Goal: Task Accomplishment & Management: Complete application form

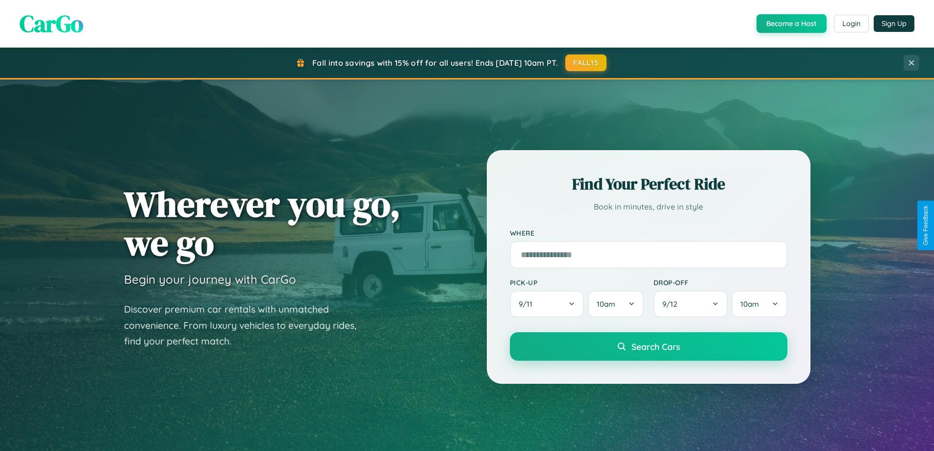
scroll to position [1886, 0]
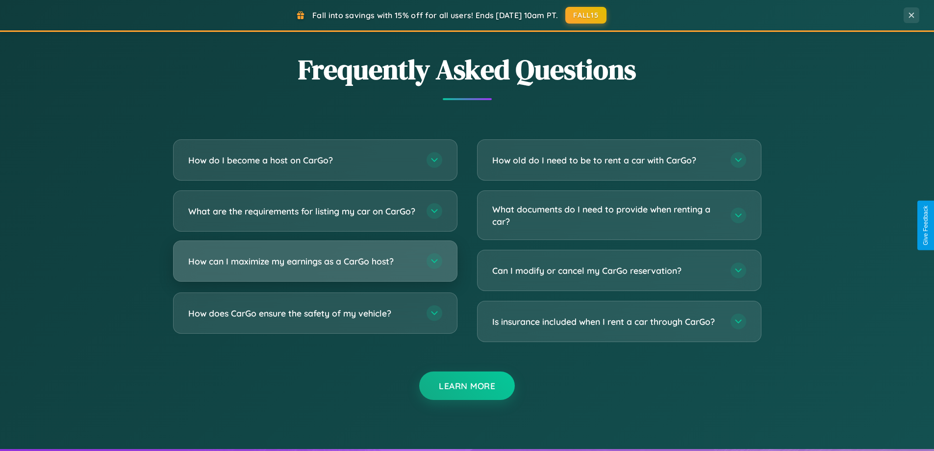
click at [315, 267] on h3 "How can I maximize my earnings as a CarGo host?" at bounding box center [302, 261] width 228 height 12
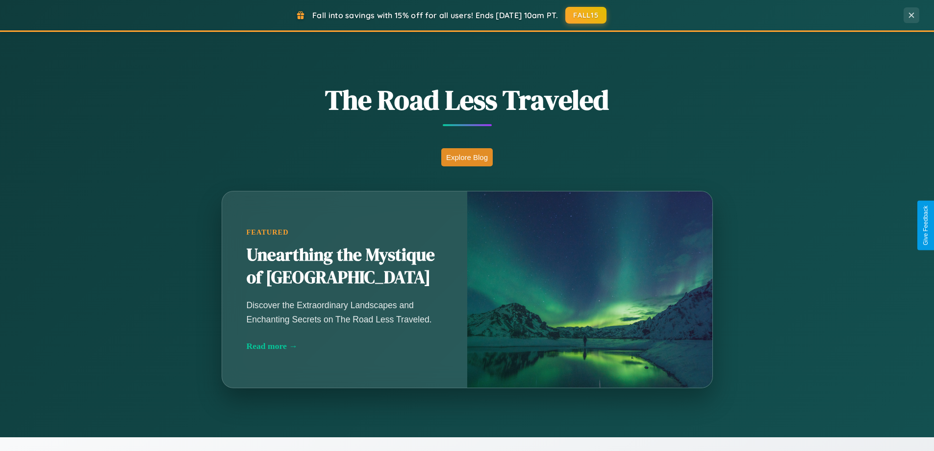
scroll to position [675, 0]
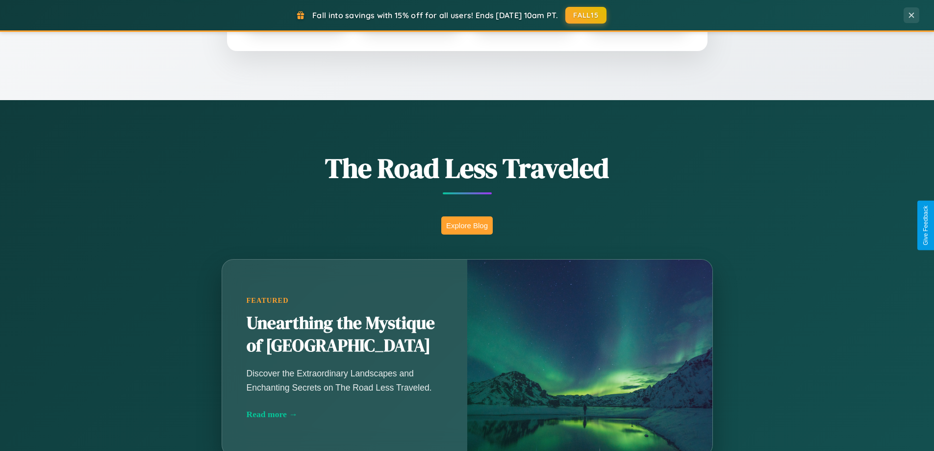
click at [467, 225] on button "Explore Blog" at bounding box center [466, 225] width 51 height 18
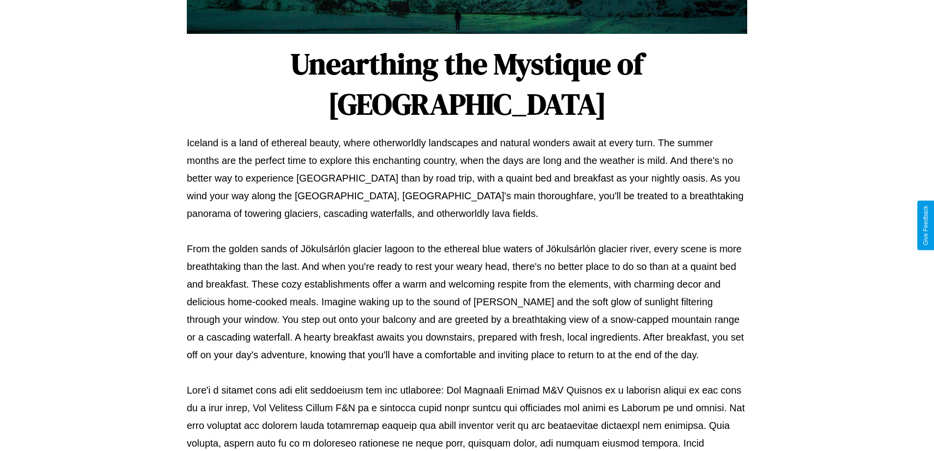
scroll to position [317, 0]
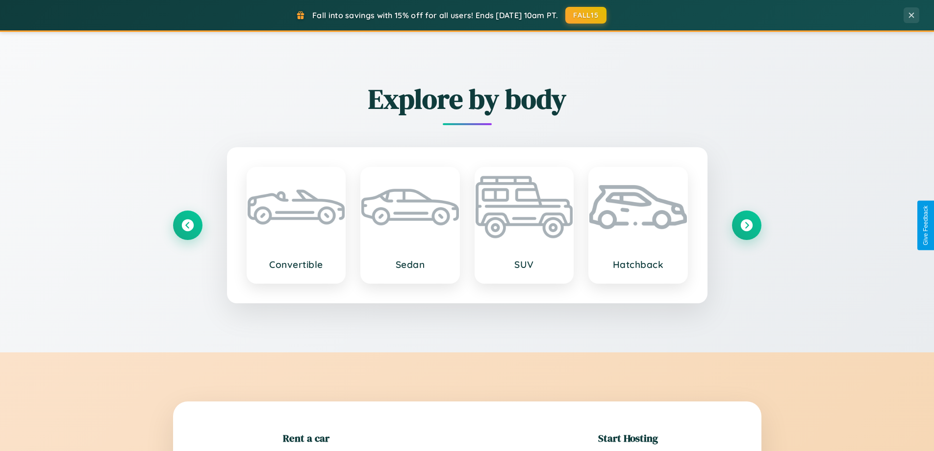
scroll to position [212, 0]
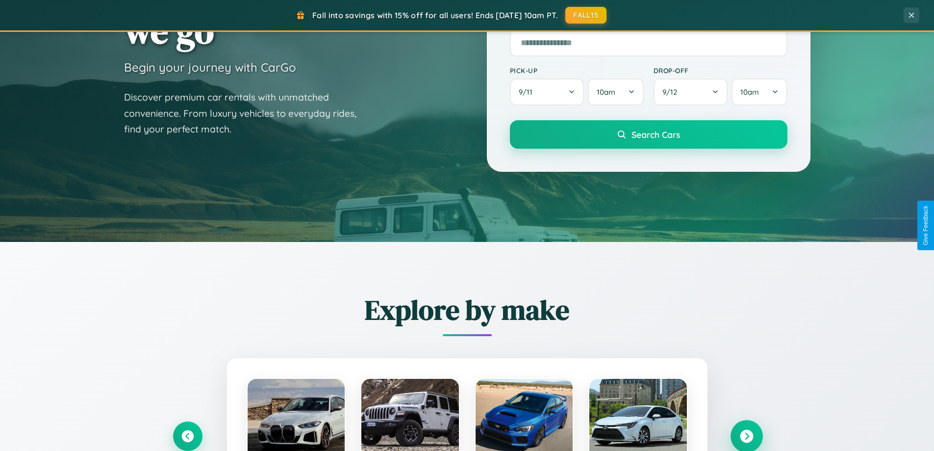
click at [746, 436] on icon at bounding box center [746, 435] width 13 height 13
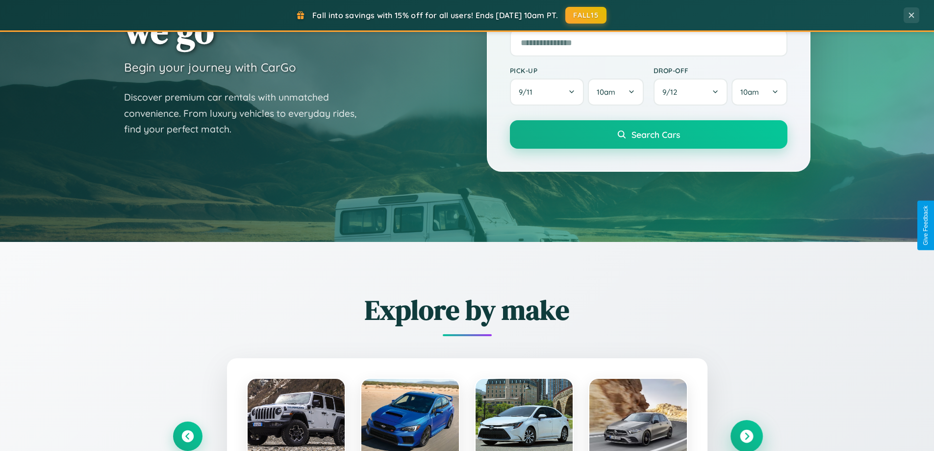
click at [746, 435] on icon at bounding box center [746, 435] width 13 height 13
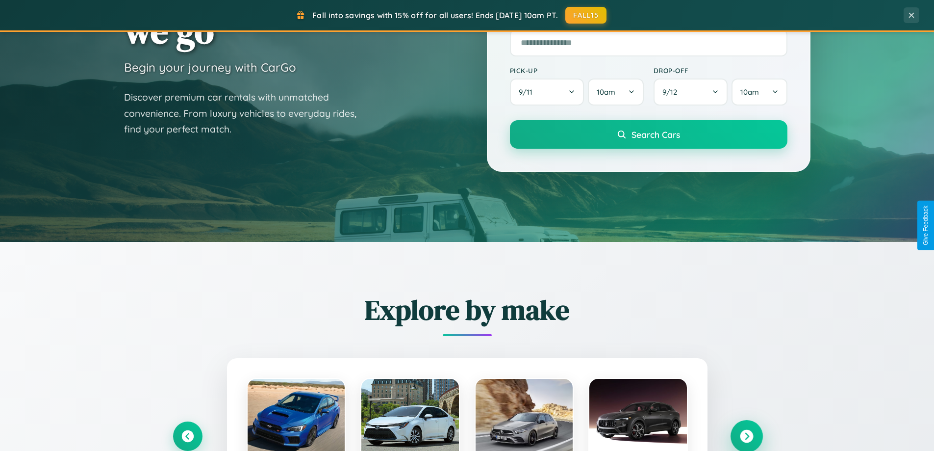
click at [746, 435] on icon at bounding box center [746, 435] width 13 height 13
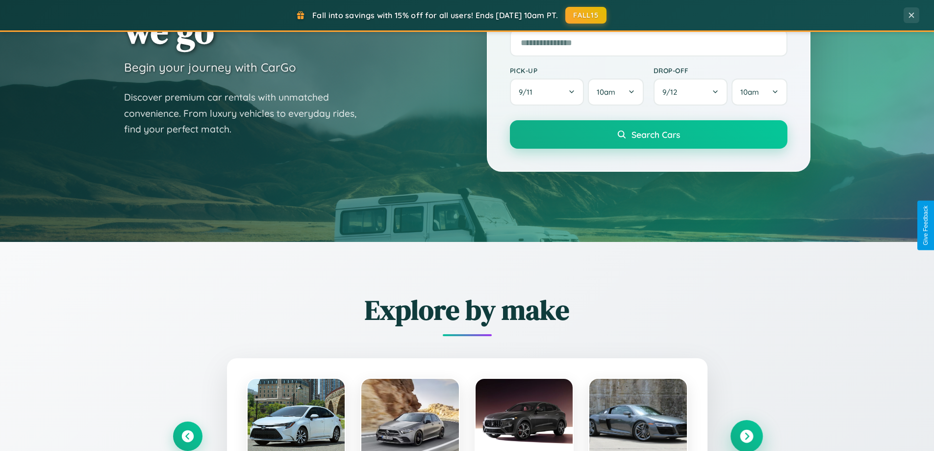
click at [746, 435] on icon at bounding box center [746, 435] width 13 height 13
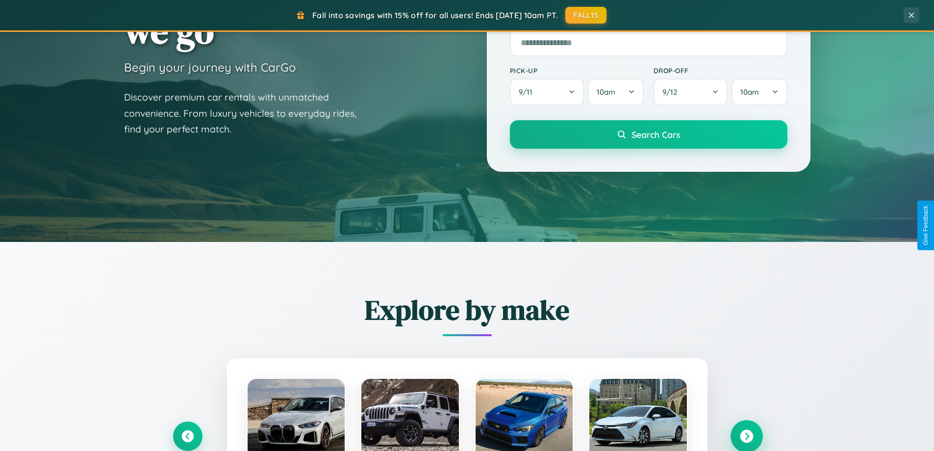
click at [746, 435] on icon at bounding box center [746, 435] width 13 height 13
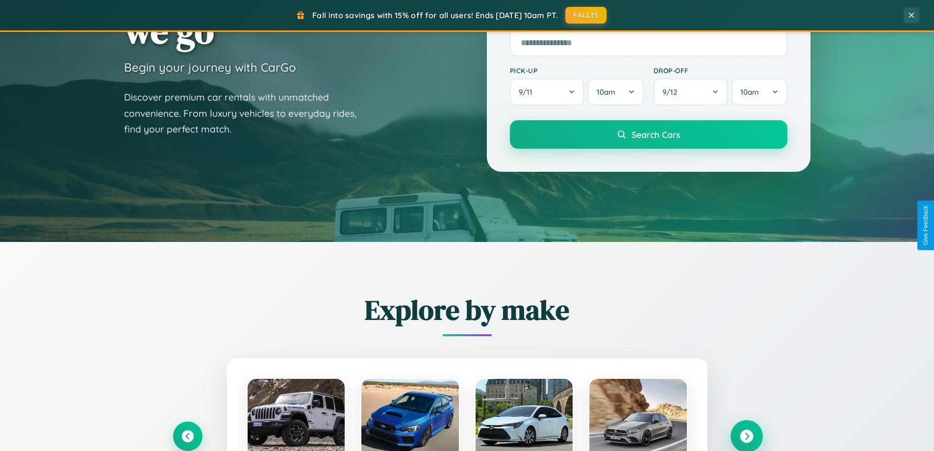
scroll to position [1575, 0]
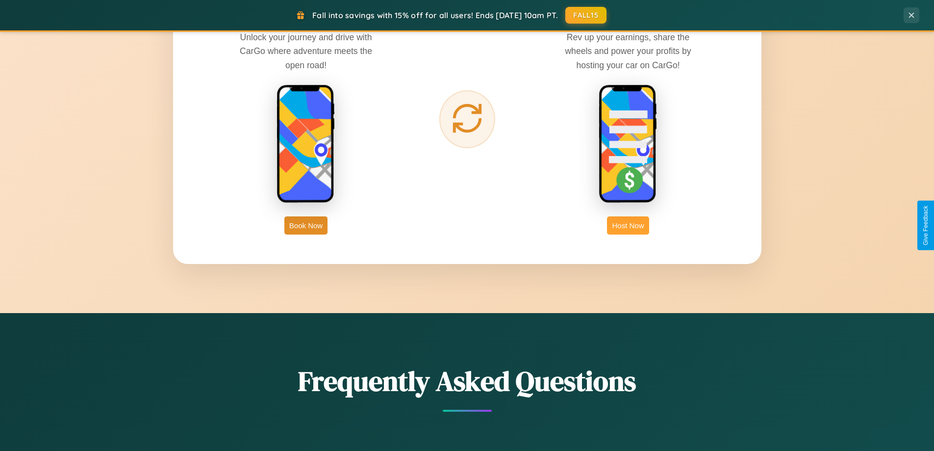
click at [628, 225] on button "Host Now" at bounding box center [628, 225] width 42 height 18
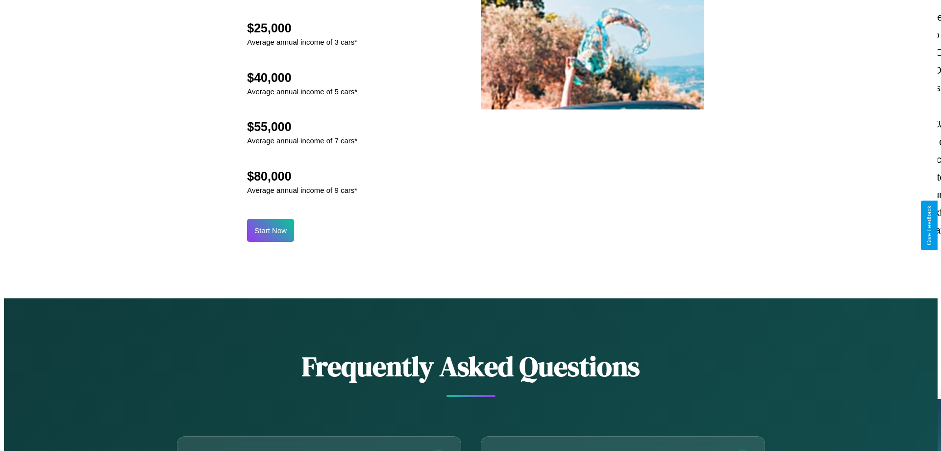
scroll to position [1022, 0]
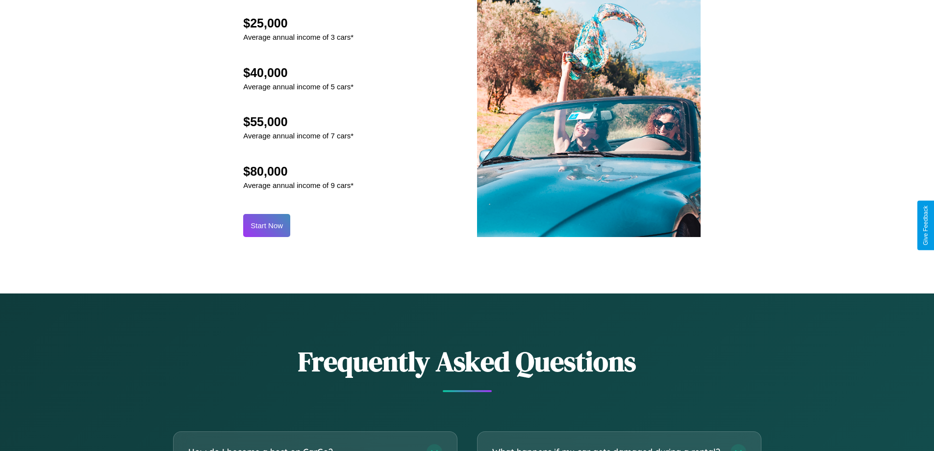
click at [267, 225] on button "Start Now" at bounding box center [266, 225] width 47 height 23
